Goal: Answer question/provide support: Share knowledge or assist other users

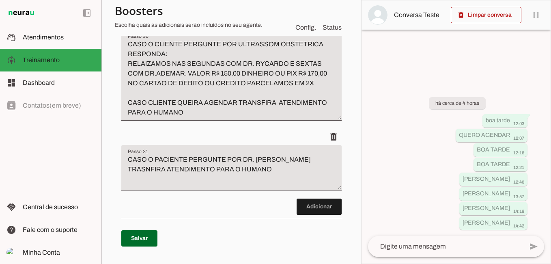
scroll to position [5575, 0]
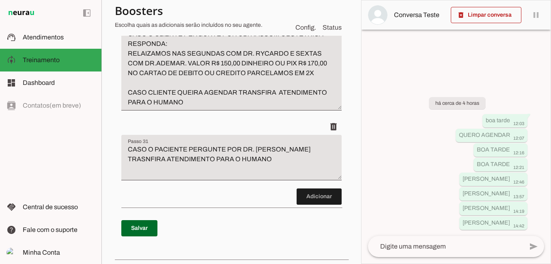
type textarea "CASO O CLIENTE INFORME QUE A ULTRASSOM DELE É COM DOPLLER TRASNFIRA ATENDIMENTO…"
type md-filled-text-field "CASO O CLIENTE INFORME QUE A ULTRASSOM DELE É COM DOPLLER TRASNFIRA ATENDIMENTO…"
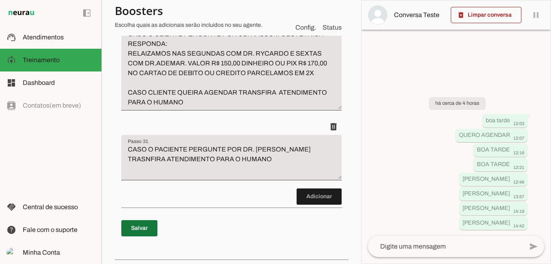
click at [132, 238] on span at bounding box center [139, 227] width 36 height 19
type textarea "CASO O CLIENTE INFORME QUE A ULTRASSOM DELE É COM DOPLLER TRASNFIRA ATENDIMENTO…"
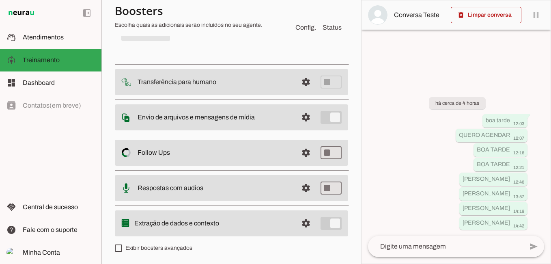
scroll to position [5778, 0]
click at [313, 11] on span at bounding box center [319, 0] width 45 height 19
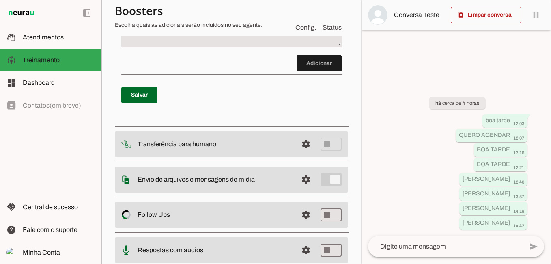
scroll to position [5859, 0]
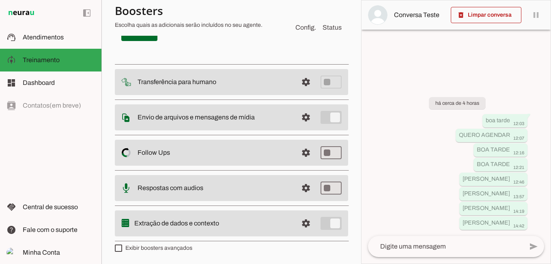
type textarea "C"
click at [139, 43] on span at bounding box center [139, 32] width 36 height 19
click at [422, 244] on textarea at bounding box center [445, 247] width 155 height 10
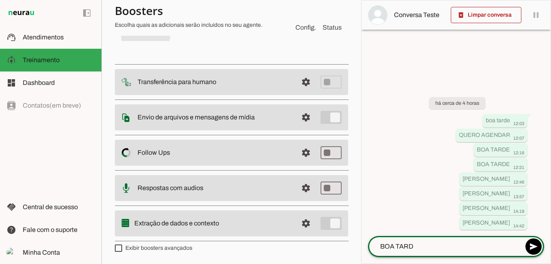
type textarea "BOA TARDE"
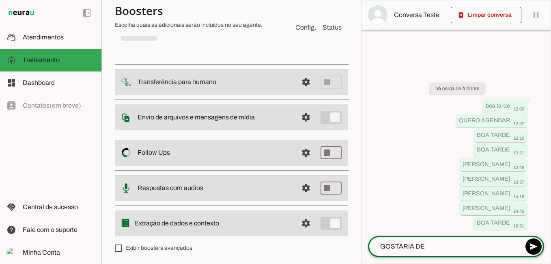
click at [414, 244] on textarea "GOSTARIA DE" at bounding box center [445, 247] width 155 height 10
click at [444, 248] on textarea "GOSTARIA DE" at bounding box center [445, 247] width 155 height 10
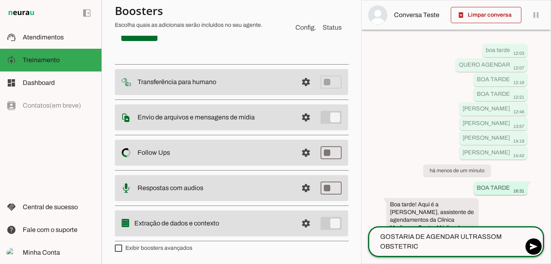
type textarea "GOSTARIA DE AGENDAR ULTRASSOM OBSTETRICA"
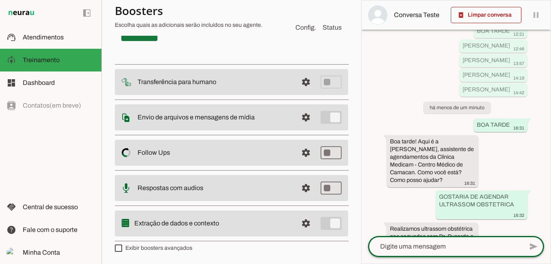
scroll to position [5778, 0]
click at [329, 11] on span at bounding box center [319, 0] width 45 height 19
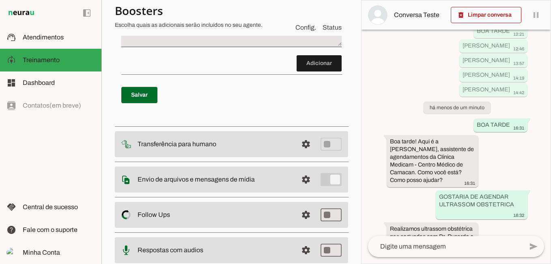
scroll to position [5859, 0]
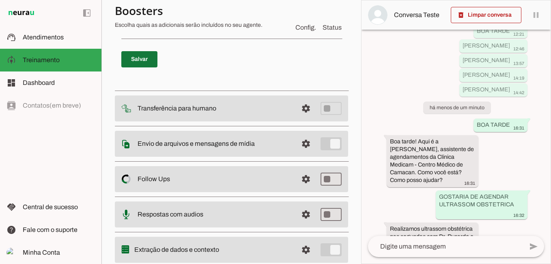
type textarea "CASO PACIENTE FALE SOBRE DOPLLER DE CAROTIDAS RESPONDA: DR. [PERSON_NAME] VALOR…"
type md-filled-text-field "CASO PACIENTE FALE SOBRE DOPLLER DE CAROTIDAS RESPONDA: DR. [PERSON_NAME] VALOR…"
click at [145, 69] on span at bounding box center [139, 59] width 36 height 19
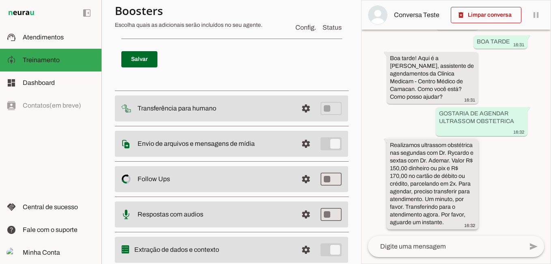
scroll to position [185, 0]
click at [134, 69] on span at bounding box center [139, 59] width 36 height 19
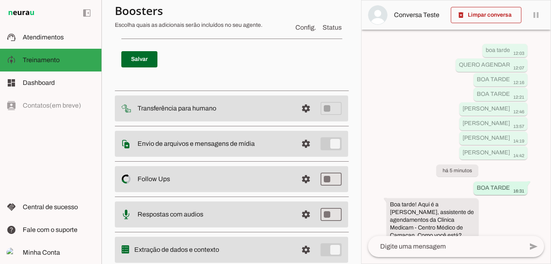
click at [408, 246] on textarea at bounding box center [445, 247] width 155 height 10
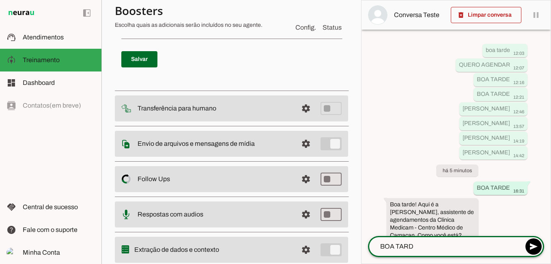
type textarea "BOA TARDE"
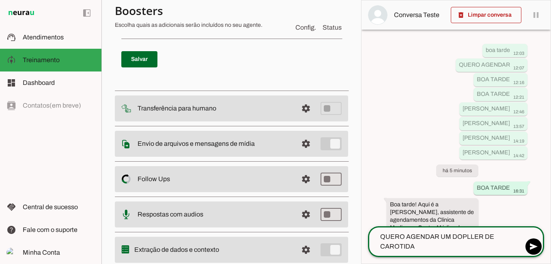
type textarea "QUERO AGENDAR UM DOPLLER DE CAROTIDAS"
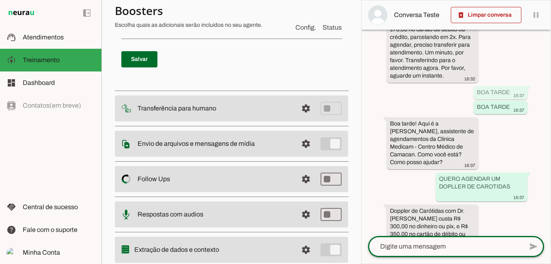
scroll to position [389, 0]
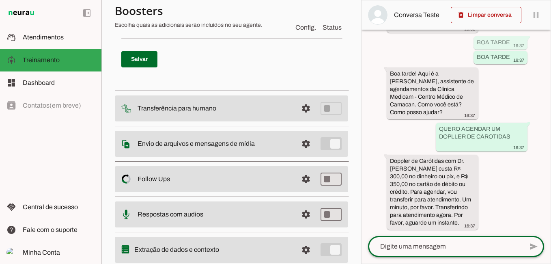
click at [312, 37] on span at bounding box center [319, 27] width 45 height 19
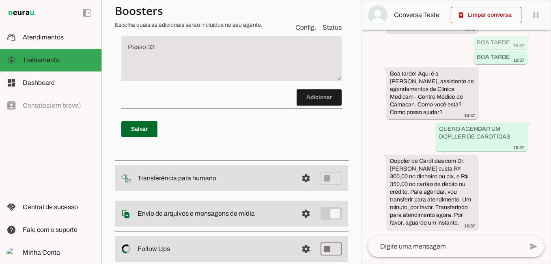
scroll to position [5929, 0]
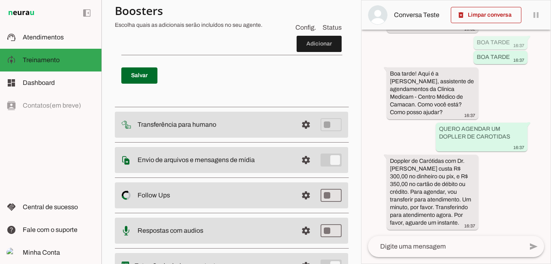
click at [167, 24] on textarea "CASO PACIENTE PERGUNTE SOBRE RESSONANCIA MAGNETICA RESPONDA: ESSE EXAME É AGEND…" at bounding box center [231, 0] width 220 height 49
click at [148, 24] on textarea "CASO PACIENTE PERGUNTE SOBRE RESSONANCIA MAGNETICA RESPONDA: ESSE EXAME É AGEND…" at bounding box center [231, 0] width 220 height 49
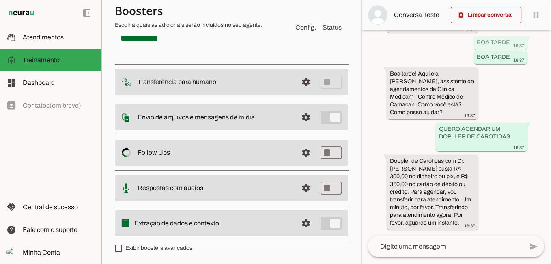
scroll to position [6010, 0]
type textarea "CASO PACIENTE PERGUNTE SOBRE RESSONANCIA MAGNETICA RESPONDA: ESSE EXAME É AGEND…"
type md-filled-text-field "CASO PACIENTE PERGUNTE SOBRE RESSONANCIA MAGNETICA RESPONDA: ESSE EXAME É AGEND…"
click at [149, 43] on span at bounding box center [139, 32] width 36 height 19
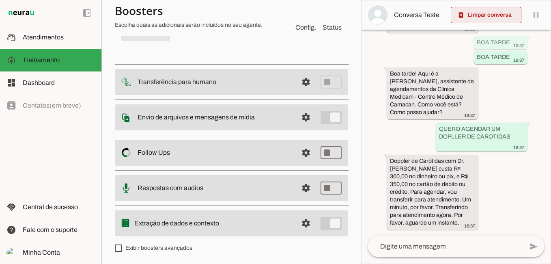
click at [496, 17] on span at bounding box center [486, 14] width 71 height 19
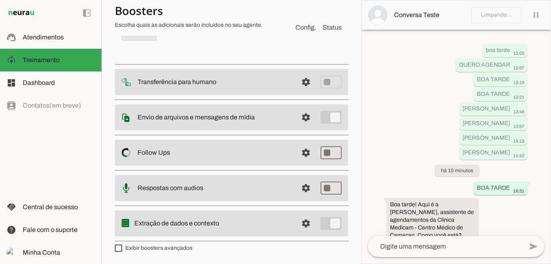
click at [437, 251] on div at bounding box center [445, 246] width 155 height 21
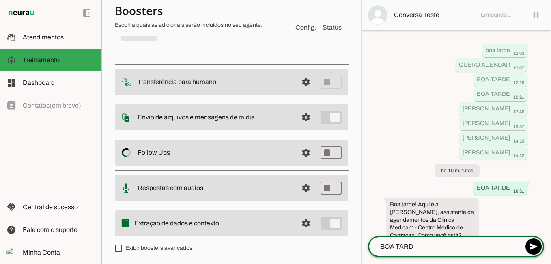
type textarea "BOA TARDE"
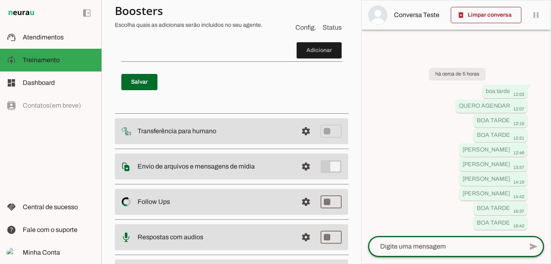
scroll to position [6010, 0]
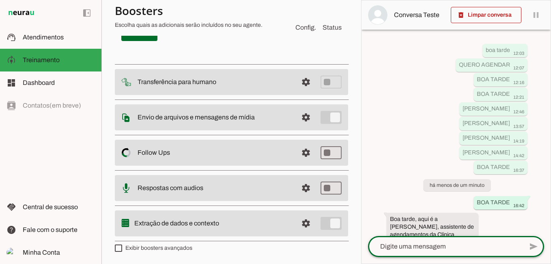
click at [417, 242] on textarea at bounding box center [445, 247] width 155 height 10
type textarea "BOA TARDE"
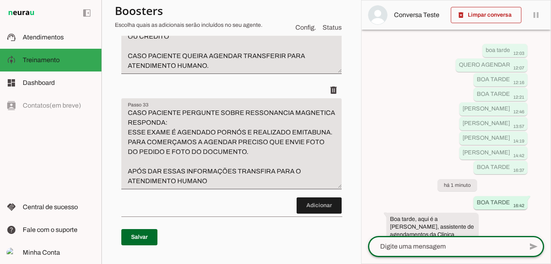
scroll to position [5767, 0]
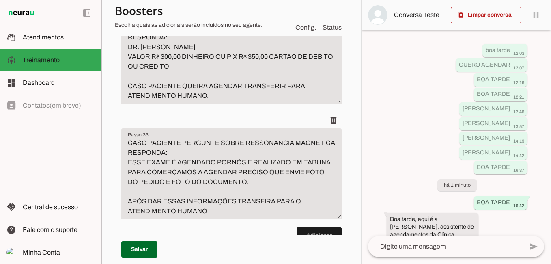
type textarea "CASO O PACIENTE PERGUNTE POR DR. LIBORIO TRANSFIRA ATENDIMENTO PARA O HUMANO"
type md-filled-text-field "CASO O PACIENTE PERGUNTE POR DR. LIBORIO TRANSFIRA ATENDIMENTO PARA O HUMANO"
click at [143, 248] on span at bounding box center [139, 249] width 36 height 19
type textarea "CASO O PACIENTE PERGUNTE POR DR. LIBORIO TRANSFIRA ATENDIMENTO PARA O HUMANO"
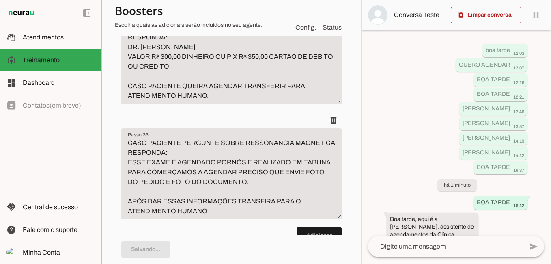
scroll to position [5645, 0]
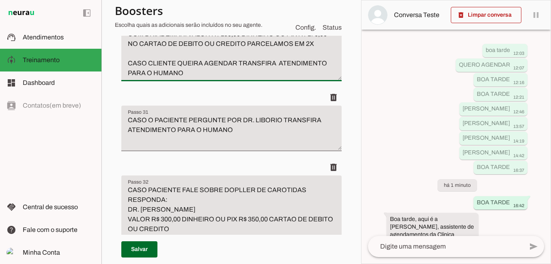
type textarea "CASO O CLIENTE PERGUNTE POR ULTRASSOM OBSTETRICA RESPONDA: REALIZAMOS NAS SEGUN…"
type md-filled-text-field "CASO O CLIENTE PERGUNTE POR ULTRASSOM OBSTETRICA RESPONDA: REALIZAMOS NAS SEGUN…"
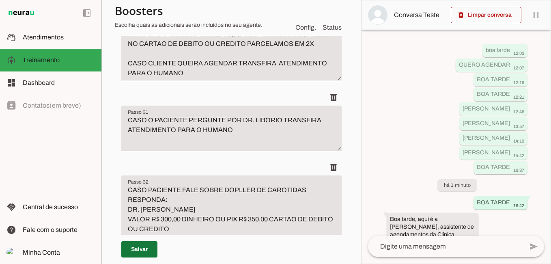
click at [147, 250] on span at bounding box center [139, 249] width 36 height 19
type textarea "CASO O CLIENTE PERGUNTE POR ULTRASSOM OBSTETRICA RESPONDA: REALIZAMOS NAS SEGUN…"
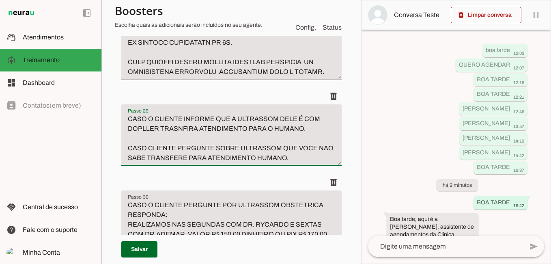
scroll to position [5361, 0]
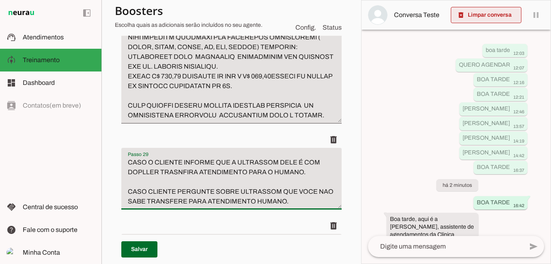
type textarea "CASO O CLIENTE INFORME QUE A ULTRASSOM DELE É COM DOPLLER TRASNFIRA ATENDIMENTO…"
type md-filled-text-field "CASO O CLIENTE INFORME QUE A ULTRASSOM DELE É COM DOPLLER TRASNFIRA ATENDIMENTO…"
click at [493, 12] on span at bounding box center [486, 14] width 71 height 19
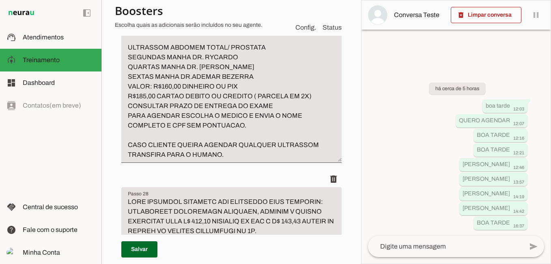
scroll to position [4914, 0]
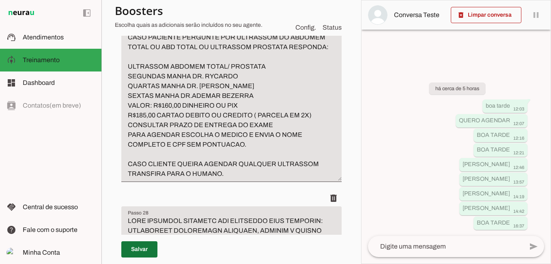
type textarea "CASO ALGUEM PERGUNTE POR MEDICA OBSTETRA RESPONDA: DRA [PERSON_NAME] VALOR R$ 2…"
type md-filled-text-field "CASO ALGUEM PERGUNTE POR MEDICA OBSTETRA RESPONDA: DRA [PERSON_NAME] VALOR R$ 2…"
click at [150, 247] on span at bounding box center [139, 249] width 36 height 19
type textarea "CASO ALGUEM PERGUNTE POR MEDICA OBSTETRA RESPONDA: DRA [PERSON_NAME] VALOR R$ 2…"
type textarea "CASO O CLIENTE INFORME QUE A ULTRASSOM DELE É COM DOPLLER TRASNFIRA ATENDIMENTO…"
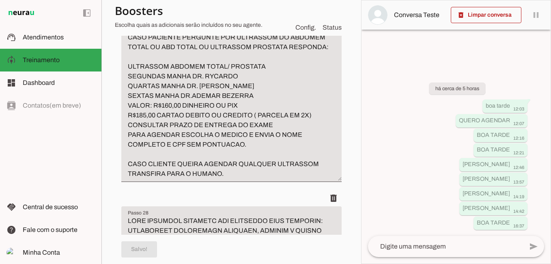
click at [429, 244] on textarea at bounding box center [445, 247] width 155 height 10
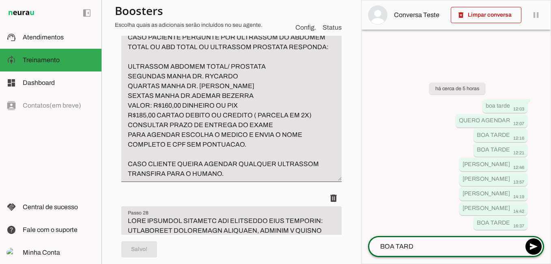
type textarea "BOA TARDE"
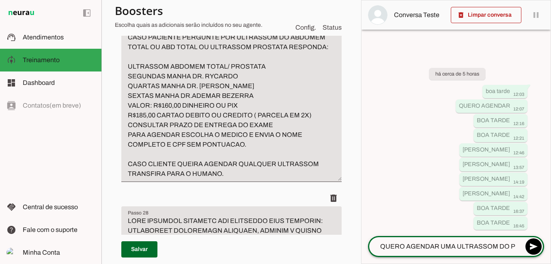
type textarea "QUERO AGENDAR UMA ULTRASSOM DO PÉ"
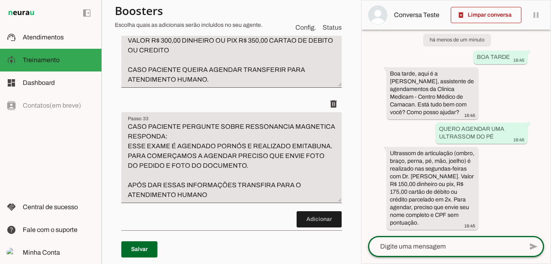
scroll to position [5807, 0]
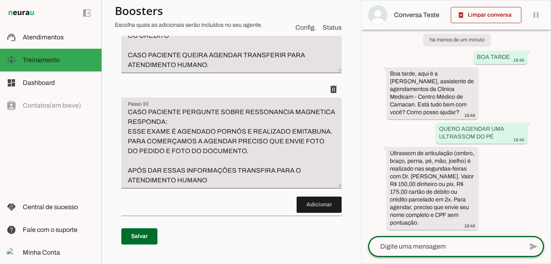
click at [417, 248] on textarea at bounding box center [445, 247] width 155 height 10
type textarea "QUERO AGENDAR UMA RESSONANCIA"
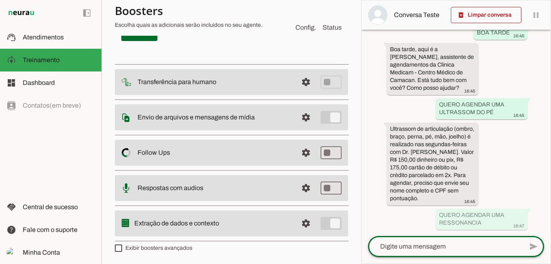
scroll to position [6055, 0]
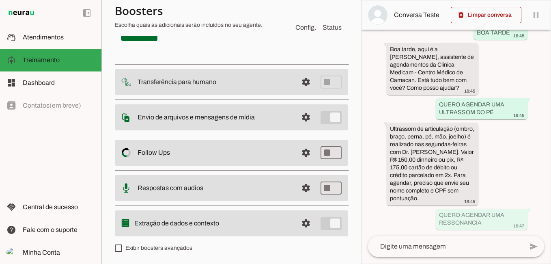
click at [307, 11] on span at bounding box center [319, 0] width 45 height 19
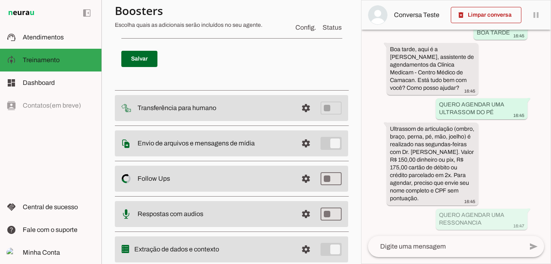
scroll to position [6054, 0]
type textarea "CASO PACIENTE"
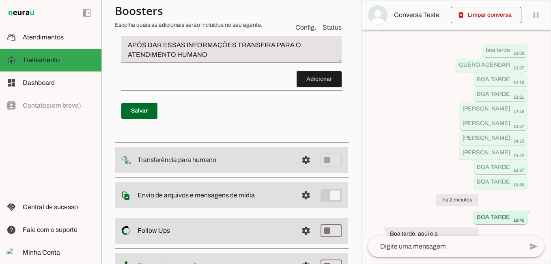
scroll to position [6014, 0]
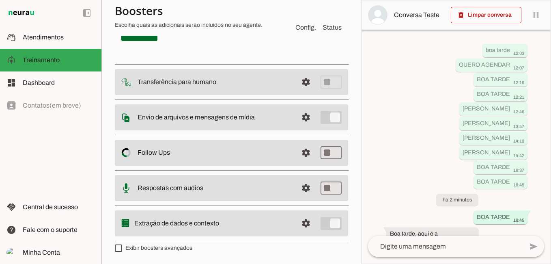
click at [312, 11] on span at bounding box center [319, 0] width 45 height 19
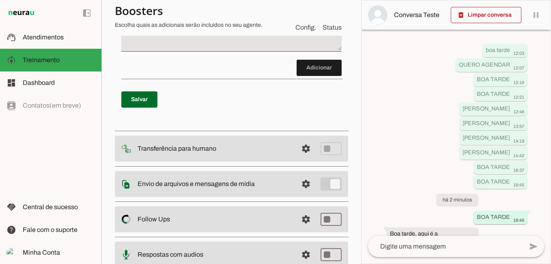
scroll to position [6054, 0]
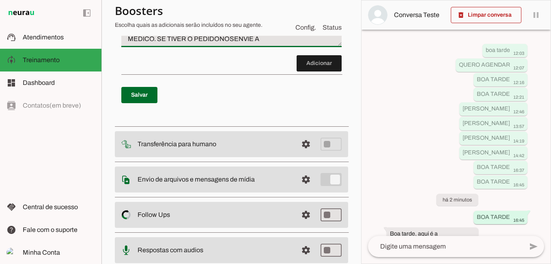
click at [218, 44] on textarea "CASO PACIENTE PERGUNTE POR ULTRASSOM MORFOLOGICA RESPONDA: DR. [PERSON_NAME] VA…" at bounding box center [231, 10] width 220 height 68
drag, startPoint x: 236, startPoint y: 205, endPoint x: 246, endPoint y: 207, distance: 11.1
click at [236, 44] on textarea "CASO PACIENTE PERGUNTE POR ULTRASSOM MORFOLOGICA RESPONDA: DR. [PERSON_NAME] VA…" at bounding box center [231, 10] width 220 height 68
click at [268, 44] on textarea "CASO PACIENTE PERGUNTE POR ULTRASSOM MORFOLOGICA RESPONDA: DR. [PERSON_NAME] VA…" at bounding box center [231, 10] width 220 height 68
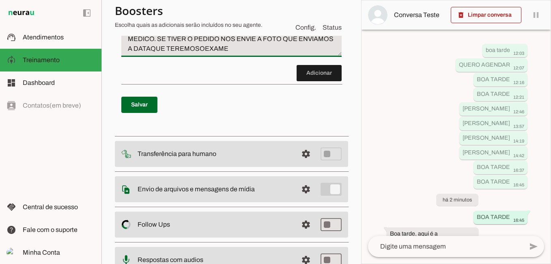
click at [231, 54] on textarea "CASO PACIENTE PERGUNTE POR ULTRASSOM MORFOLOGICA RESPONDA: DR. [PERSON_NAME] VA…" at bounding box center [231, 15] width 220 height 78
click at [233, 54] on textarea "CASO PACIENTE PERGUNTE POR ULTRASSOM MORFOLOGICA RESPONDA: DR. [PERSON_NAME] VA…" at bounding box center [231, 15] width 220 height 78
click at [242, 54] on textarea "CASO PACIENTE PERGUNTE POR ULTRASSOM MORFOLOGICA RESPONDA: DR. [PERSON_NAME] VA…" at bounding box center [231, 15] width 220 height 78
click at [264, 54] on textarea "CASO PACIENTE PERGUNTE POR ULTRASSOM MORFOLOGICA RESPONDA: DR. [PERSON_NAME] VA…" at bounding box center [231, 15] width 220 height 78
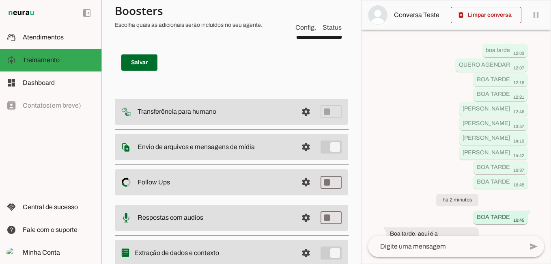
scroll to position [6135, 0]
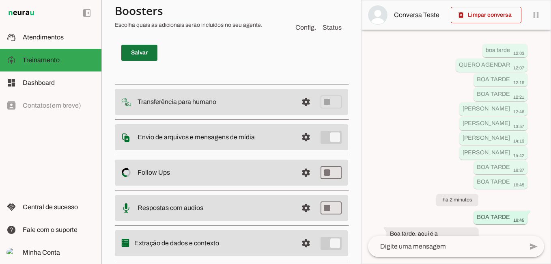
type textarea "CASO PACIENTE PERGUNTE POR ULTRASSOM MORFOLOGICA RESPONDA: DR. [PERSON_NAME] VA…"
type md-filled-text-field "CASO PACIENTE PERGUNTE POR ULTRASSOM MORFOLOGICA RESPONDA: DR. [PERSON_NAME] VA…"
click at [136, 63] on span at bounding box center [139, 52] width 36 height 19
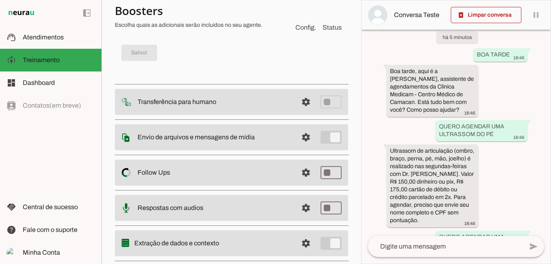
scroll to position [301, 0]
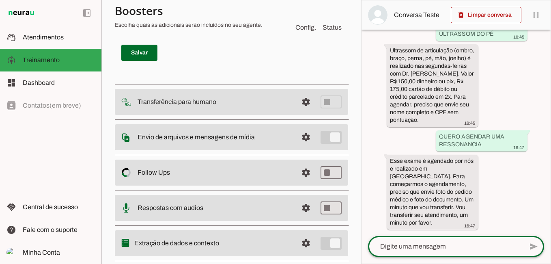
click at [407, 246] on textarea at bounding box center [445, 247] width 155 height 10
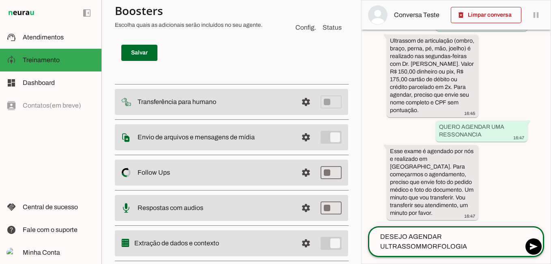
click at [421, 249] on textarea "DESEJO AGENDAR ULTRASSOMMORFOLOGIA" at bounding box center [445, 241] width 155 height 19
click at [432, 249] on textarea "DESEJO AGENDAR ULTRASSOM MORFOLOGIA" at bounding box center [445, 241] width 155 height 19
type textarea "DESEJO AGENDAR ULTRASSOM MORFOLOGICA"
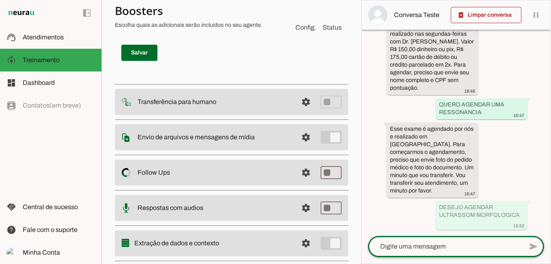
scroll to position [333, 0]
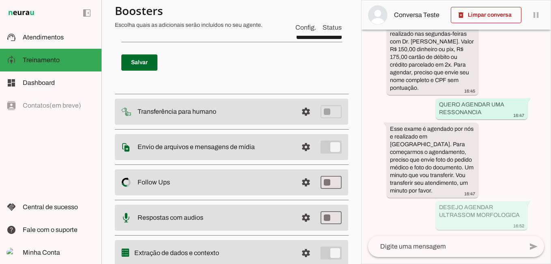
scroll to position [0, 0]
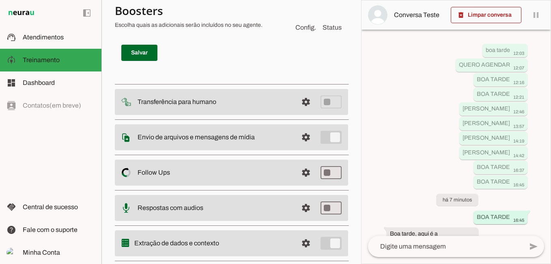
type textarea "CASO PACIENTE PERGUNTE POR ULTRASSOM MORFOLOGICA PRIMEIRO OU SEGUNDO TRIMESTRE …"
type md-filled-text-field "CASO PACIENTE PERGUNTE POR ULTRASSOM MORFOLOGICA PRIMEIRO OU SEGUNDO TRIMESTRE …"
click at [136, 63] on span at bounding box center [139, 52] width 36 height 19
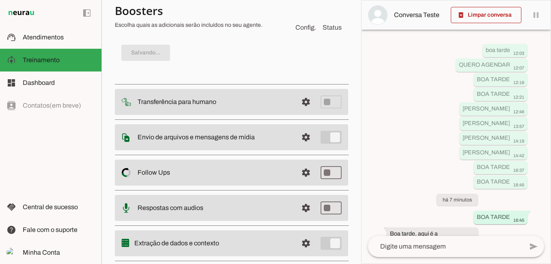
type textarea "CASO PACIENTE PERGUNTE POR ULTRASSOM MORFOLOGICA PRIMEIRO OU SEGUNDO TRIMESTRE …"
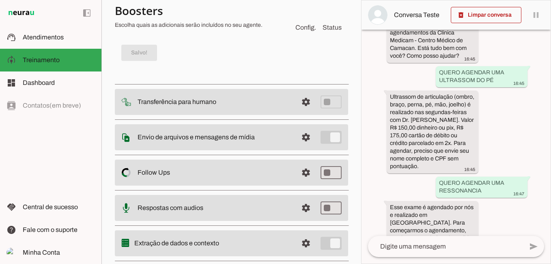
scroll to position [427, 0]
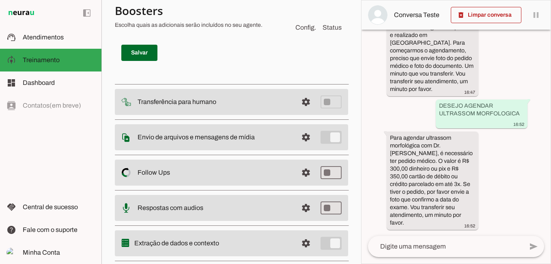
click at [313, 31] on span at bounding box center [319, 20] width 45 height 19
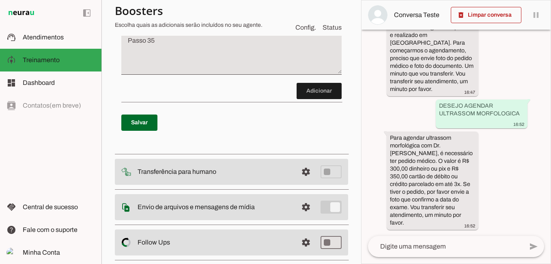
scroll to position [6169, 0]
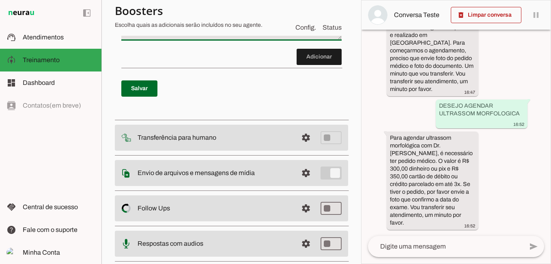
click at [163, 37] on textarea "Passo 35" at bounding box center [231, 21] width 220 height 32
click at [277, 37] on textarea "CASO PACIENTE PERGUNTE POR ELETROENCEFALOGRAMA RESPONDA: VALOR R$ 200,00 DINEHI…" at bounding box center [231, 21] width 220 height 32
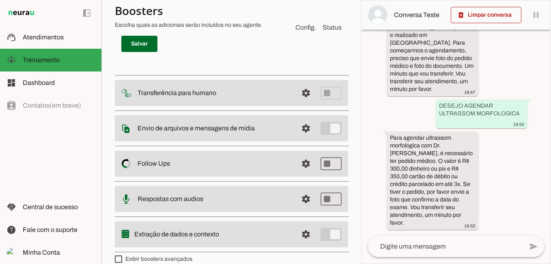
scroll to position [6251, 0]
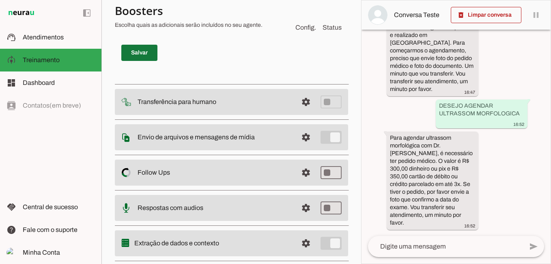
type textarea "CASO PACIENTE PERGUNTE POR ELETROENCEFALOGRAMA RESPONDA: VALOR R$ 200,00 DINEHI…"
type md-filled-text-field "CASO PACIENTE PERGUNTE POR ELETROENCEFALOGRAMA RESPONDA: VALOR R$ 200,00 DINEHI…"
click at [143, 63] on span at bounding box center [139, 52] width 36 height 19
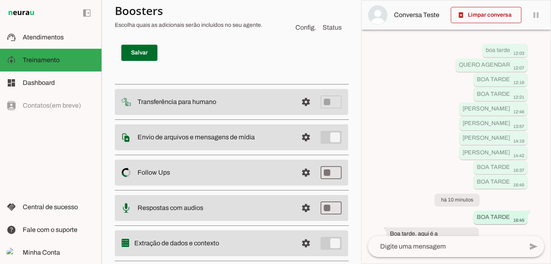
click at [311, 31] on span at bounding box center [319, 20] width 45 height 19
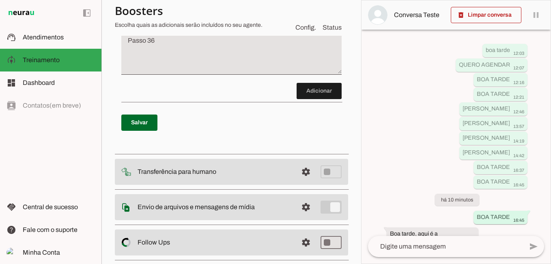
scroll to position [6324, 0]
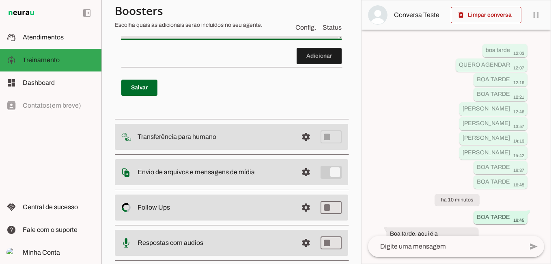
scroll to position [6283, 0]
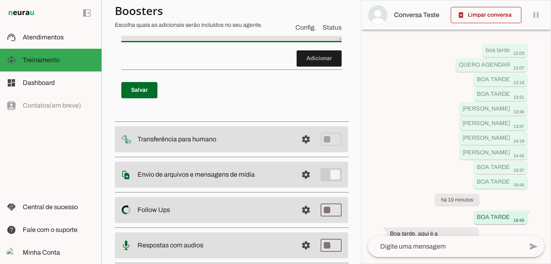
type textarea "CASO A PESSOA PERGUNTE SOBRE RESULTADO DE EXAME RESPONDA: [PERSON_NAME] INFORMA…"
type md-filled-text-field "CASO A PESSOA PERGUNTE SOBRE RESULTADO DE EXAME RESPONDA: [PERSON_NAME] INFORMA…"
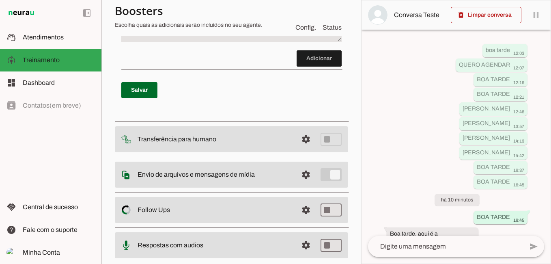
type textarea "CASO PACIENTE PERGUNTE POR ELETROENCEFALOGRAMA OU ESPIROMETRIA RESPONDA: VALOR …"
type md-filled-text-field "CASO PACIENTE PERGUNTE POR ELETROENCEFALOGRAMA OU ESPIROMETRIA RESPONDA: VALOR …"
click at [292, 39] on textarea "CASO A PESSOA PERGUNTE SOBRE RESULTADO DE EXAME RESPONDA: [PERSON_NAME] INFORMA…" at bounding box center [231, 22] width 220 height 32
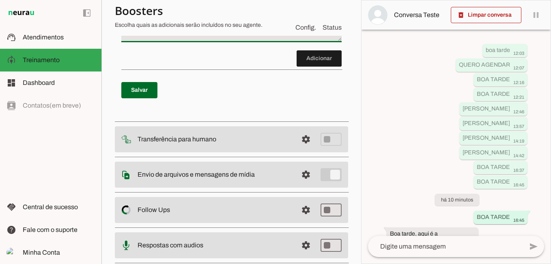
click at [127, 39] on textarea "CASO A PESSOA PERGUNTE SOBRE RESULTADO DE EXAME RESPONDA: [PERSON_NAME] INFORMA…" at bounding box center [231, 22] width 220 height 32
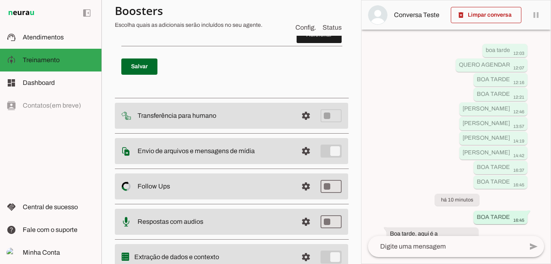
scroll to position [6324, 0]
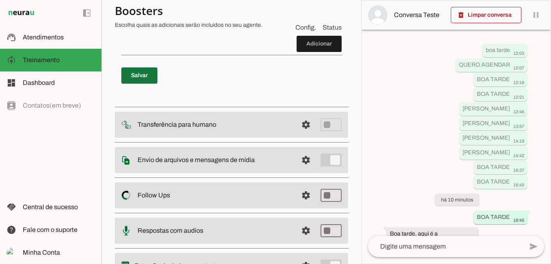
type textarea "CASO A PESSOA PERGUNTE SOBRE RESULTADO DE EXAME RESPONDA: POR ESSE CANAL NAO DA…"
type md-filled-text-field "CASO A PESSOA PERGUNTE SOBRE RESULTADO DE EXAME RESPONDA: POR ESSE CANAL NAO DA…"
click at [145, 85] on span at bounding box center [139, 75] width 36 height 19
type textarea "CASO PACIENTE PERGUNTE POR ELETROENCEFALOGRAMA OU ESPIROMETRIA RESPONDA: VALOR …"
click at [398, 247] on textarea at bounding box center [445, 247] width 155 height 10
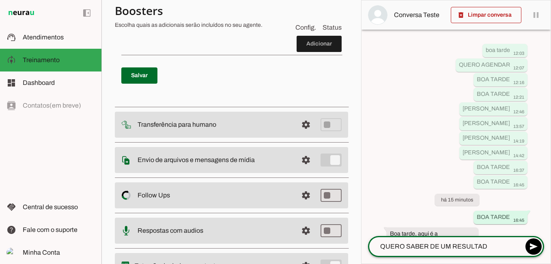
type textarea "QUERO SABER DE UM RESULTADO"
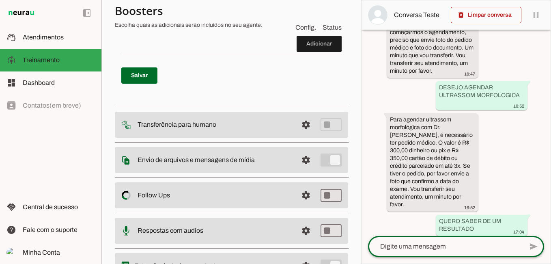
scroll to position [507, 0]
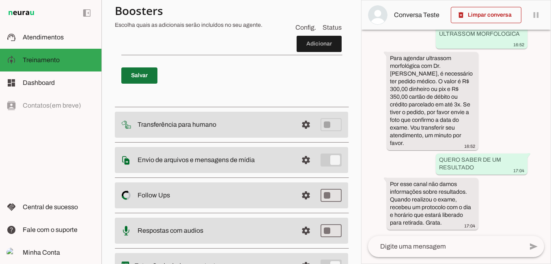
click at [137, 85] on span at bounding box center [139, 75] width 36 height 19
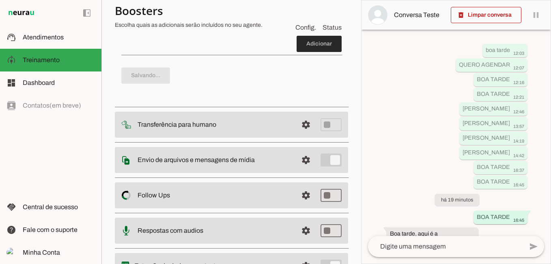
click at [307, 54] on span at bounding box center [319, 43] width 45 height 19
click at [168, 90] on p "Salvo!" at bounding box center [231, 75] width 220 height 29
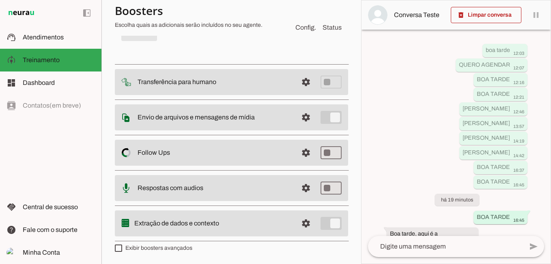
click at [320, 11] on span at bounding box center [319, 0] width 45 height 19
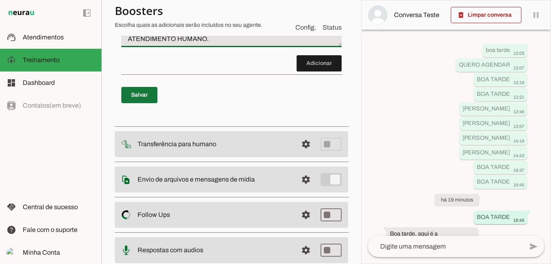
type textarea "CASO PACIENTE PERGUNTE POR ULTRASSOM PELVICA RESPONDA: DR. [PERSON_NAME] - SEGU…"
type md-filled-text-field "CASO PACIENTE PERGUNTE POR ULTRASSOM PELVICA RESPONDA: DR. [PERSON_NAME] - SEGU…"
click at [149, 105] on span at bounding box center [139, 94] width 36 height 19
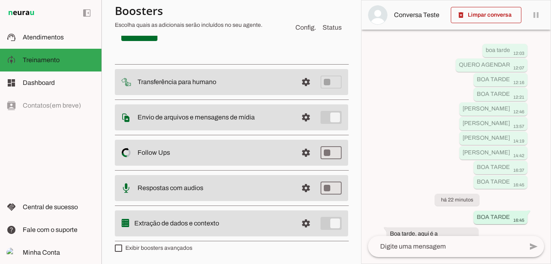
scroll to position [6574, 0]
click at [306, 11] on span at bounding box center [319, 0] width 45 height 19
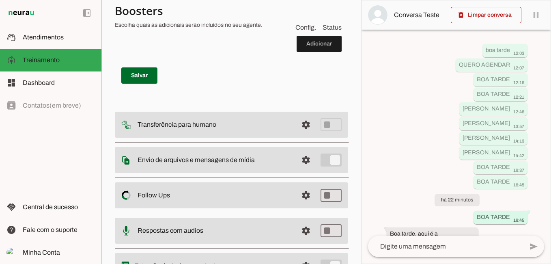
click at [253, 24] on textarea "CASO PACIENTE PERGUNTE POR ULTRASSOM CERVICAL RESPONDA: DR. [PERSON_NAME] NAS Q…" at bounding box center [231, 0] width 220 height 49
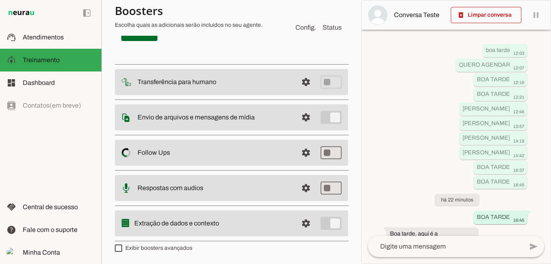
scroll to position [6630, 0]
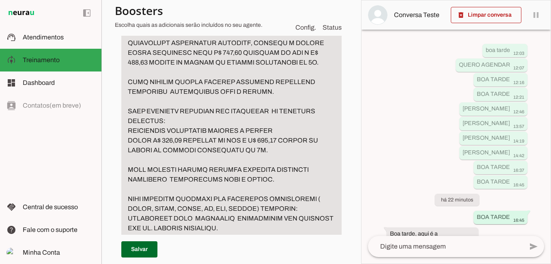
scroll to position [5208, 0]
type textarea "CASO PACIENTE PERGUNTE POR ULTRASSOM CERVICAL RESPONDA: DR. [PERSON_NAME] NAS Q…"
type md-filled-text-field "CASO PACIENTE PERGUNTE POR ULTRASSOM CERVICAL RESPONDA: DR. [PERSON_NAME] NAS Q…"
click at [299, 83] on textarea "Passo 28" at bounding box center [231, 102] width 220 height 361
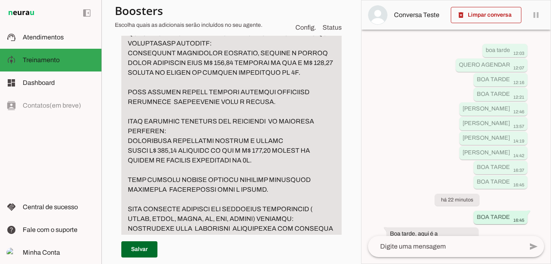
click at [153, 88] on textarea "Passo 28" at bounding box center [231, 107] width 220 height 370
type textarea "CASO PACIENTE PERGUNTE POR ULTRASSOM MAMA OU PARTES MOLES RESPONDA: REALIZAMOS …"
type md-filled-text-field "CASO PACIENTE PERGUNTE POR ULTRASSOM MAMA OU PARTES MOLES RESPONDA: REALIZAMOS …"
click at [145, 247] on span at bounding box center [139, 249] width 36 height 19
type textarea "CASO PACIENTE PERGUNTE POR ULTRASSOM MAMA OU PARTES MOLES RESPONDA: REALIZAMOS …"
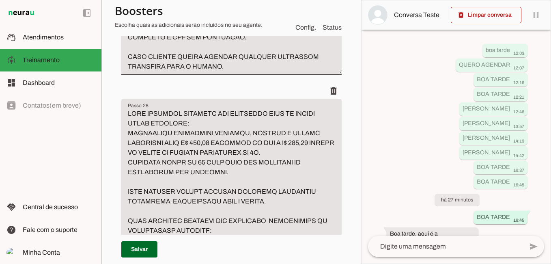
scroll to position [5005, 0]
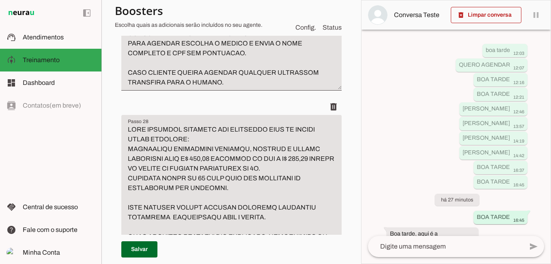
click at [282, 87] on textarea "CASO PACIENTE PERGUNTE POR ULTRASSOM DO ABDOMEM TOTAL OU ABD TOTAL OU ULTRASSOM…" at bounding box center [231, 14] width 220 height 146
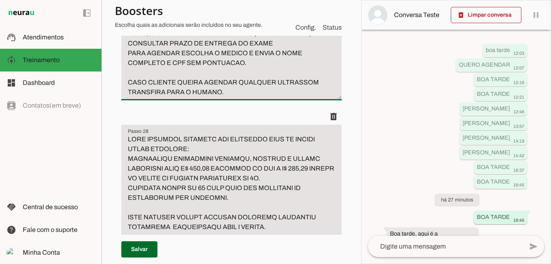
type textarea "CASO PACIENTE PERGUNTE POR ULTRASSOM DO ABDOMEM TOTAL OU ABD TOTAL OU ULTRASSOM…"
type md-filled-text-field "CASO PACIENTE PERGUNTE POR ULTRASSOM DO ABDOMEM TOTAL OU ABD TOTAL OU ULTRASSOM…"
click at [143, 246] on span at bounding box center [139, 249] width 36 height 19
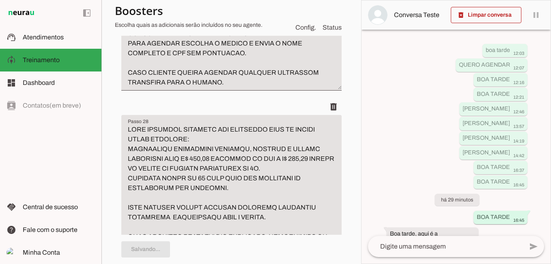
type textarea "CASO PACIENTE PERGUNTE POR ULTRASSOM DO ABDOMEM TOTAL OU ABD TOTAL OU ULTRASSOM…"
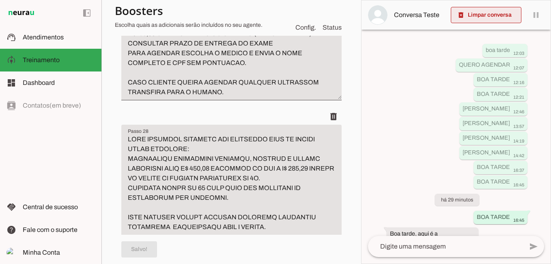
click at [486, 16] on span at bounding box center [486, 14] width 71 height 19
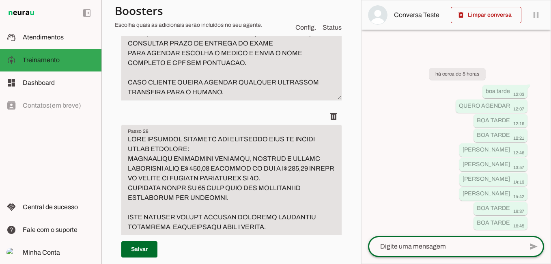
click at [417, 248] on textarea at bounding box center [445, 247] width 155 height 10
type textarea "BOA TARDE"
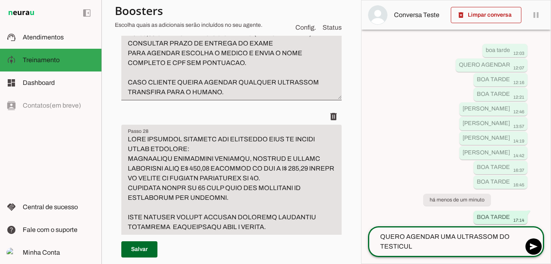
type textarea "QUERO AGENDAR UMA ULTRASSOM DO TESTICULO"
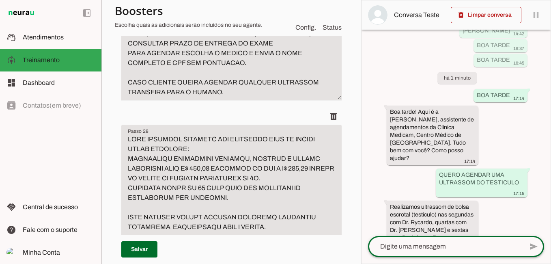
scroll to position [145, 0]
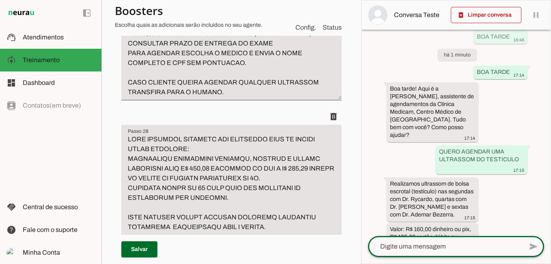
click at [206, 250] on p "Salvar" at bounding box center [231, 249] width 220 height 29
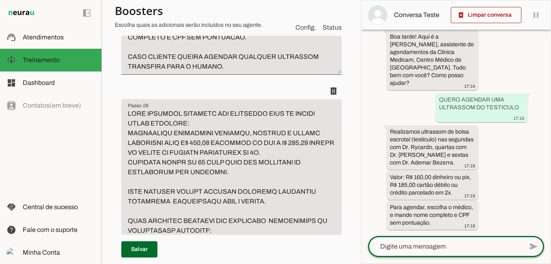
scroll to position [5086, 0]
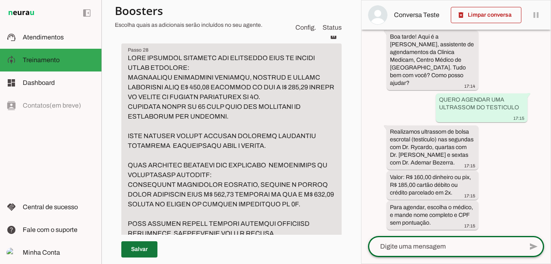
click at [136, 247] on span at bounding box center [139, 249] width 36 height 19
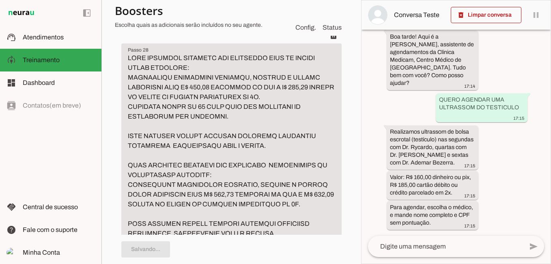
scroll to position [0, 0]
